Goal: Find specific page/section: Find specific page/section

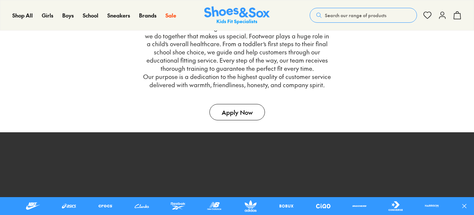
scroll to position [238, 0]
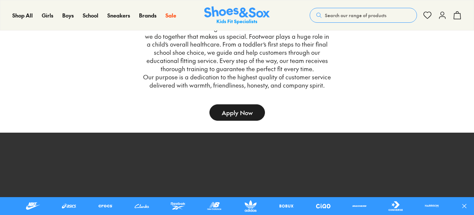
click at [220, 114] on link "Apply Now" at bounding box center [238, 112] width 56 height 16
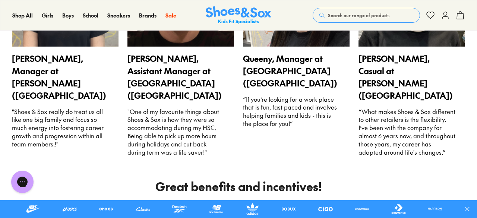
scroll to position [1114, 0]
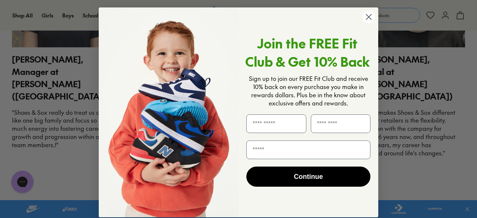
click at [363, 18] on circle "Close dialog" at bounding box center [369, 17] width 12 height 12
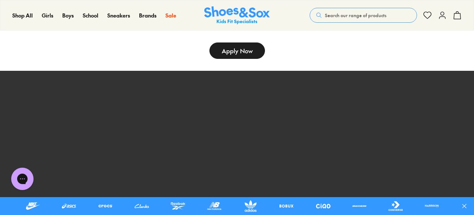
scroll to position [296, 0]
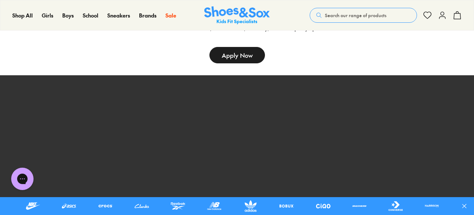
click at [251, 61] on link "Apply Now" at bounding box center [238, 55] width 56 height 16
